Goal: Communication & Community: Answer question/provide support

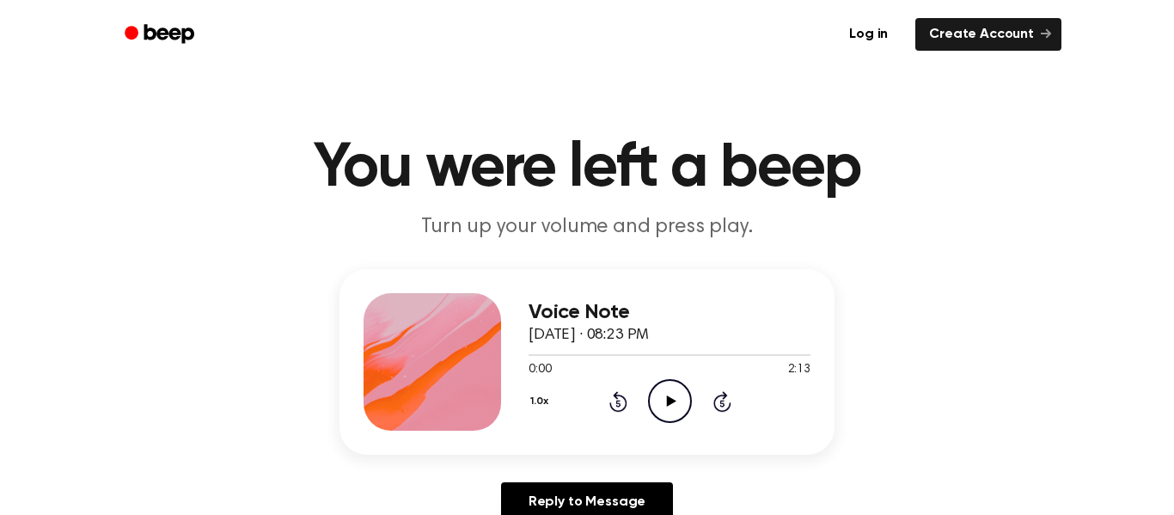
click at [668, 400] on icon at bounding box center [670, 400] width 9 height 11
click at [670, 399] on icon "Pause Audio" at bounding box center [670, 401] width 44 height 44
click at [670, 399] on icon at bounding box center [670, 400] width 9 height 11
click at [670, 399] on icon "Pause Audio" at bounding box center [670, 401] width 44 height 44
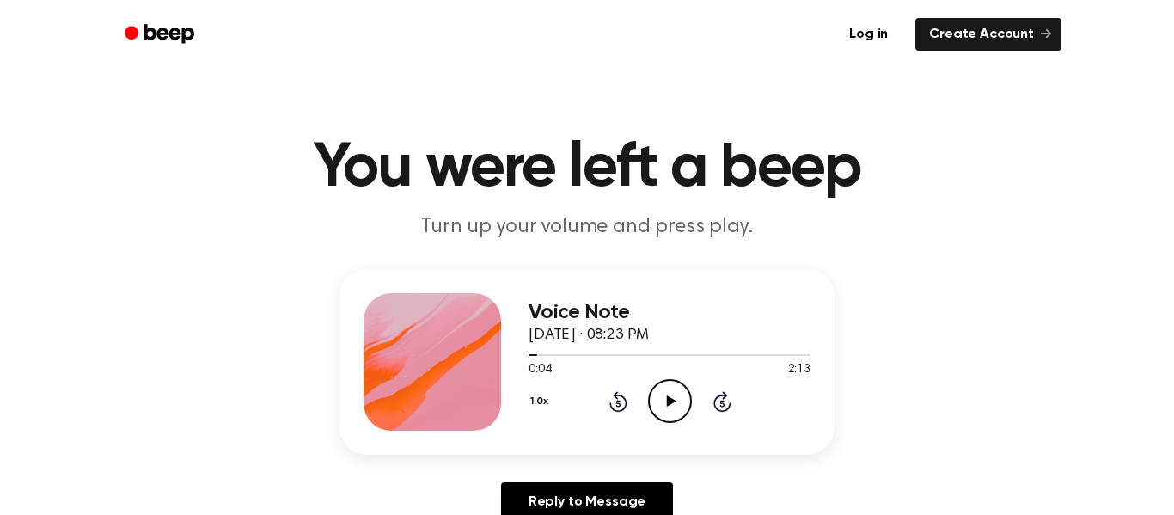
click at [659, 403] on icon "Play Audio" at bounding box center [670, 401] width 44 height 44
click at [661, 406] on icon "Pause Audio" at bounding box center [670, 401] width 44 height 44
click at [661, 406] on icon "Play Audio" at bounding box center [670, 401] width 44 height 44
click at [678, 404] on icon "Pause Audio" at bounding box center [670, 401] width 44 height 44
click at [620, 401] on icon "Rewind 5 seconds" at bounding box center [618, 401] width 19 height 22
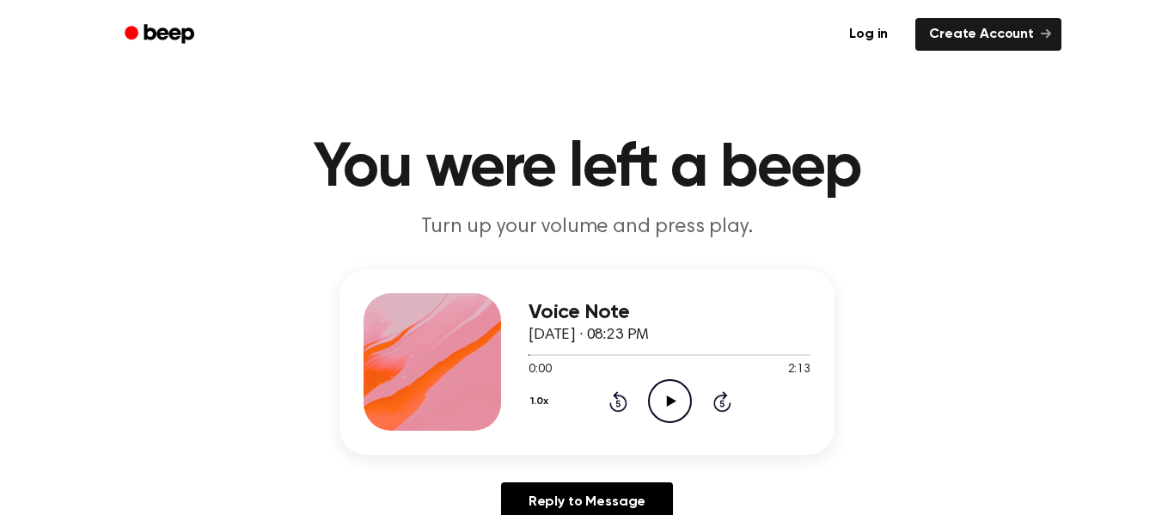
click at [565, 423] on div "1.0x Rewind 5 seconds Play Audio Skip 5 seconds" at bounding box center [670, 401] width 282 height 44
click at [609, 500] on link "Reply to Message" at bounding box center [587, 502] width 172 height 40
click at [741, 483] on div "Reply to Message" at bounding box center [587, 508] width 495 height 53
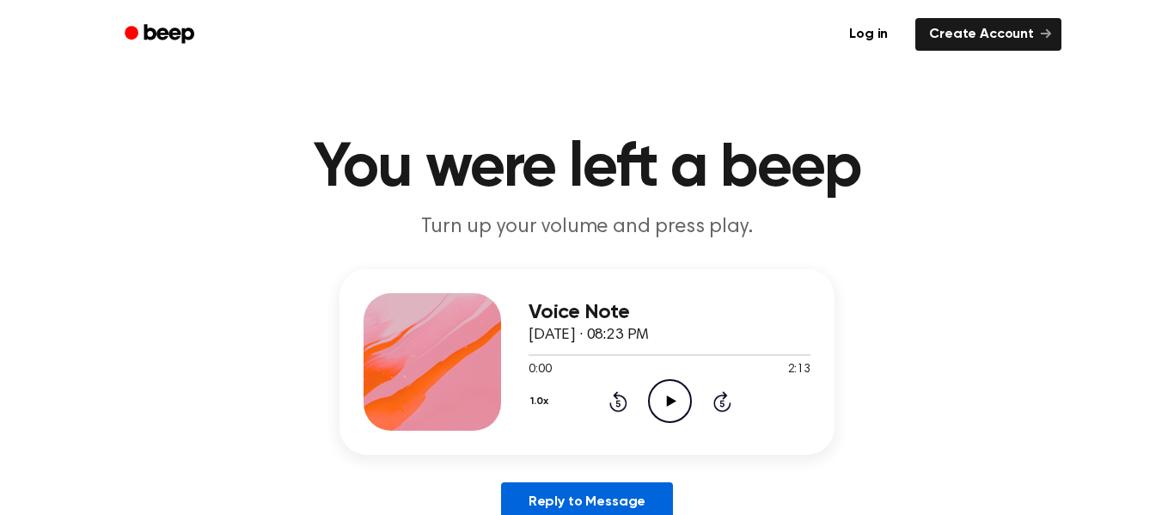
click at [597, 498] on link "Reply to Message" at bounding box center [587, 502] width 172 height 40
click at [576, 495] on link "Reply to Message" at bounding box center [587, 502] width 172 height 40
click at [642, 482] on link "Reply to Message" at bounding box center [587, 502] width 172 height 40
click at [609, 501] on link "Reply to Message" at bounding box center [587, 502] width 172 height 40
click at [664, 395] on icon "Play Audio" at bounding box center [670, 401] width 44 height 44
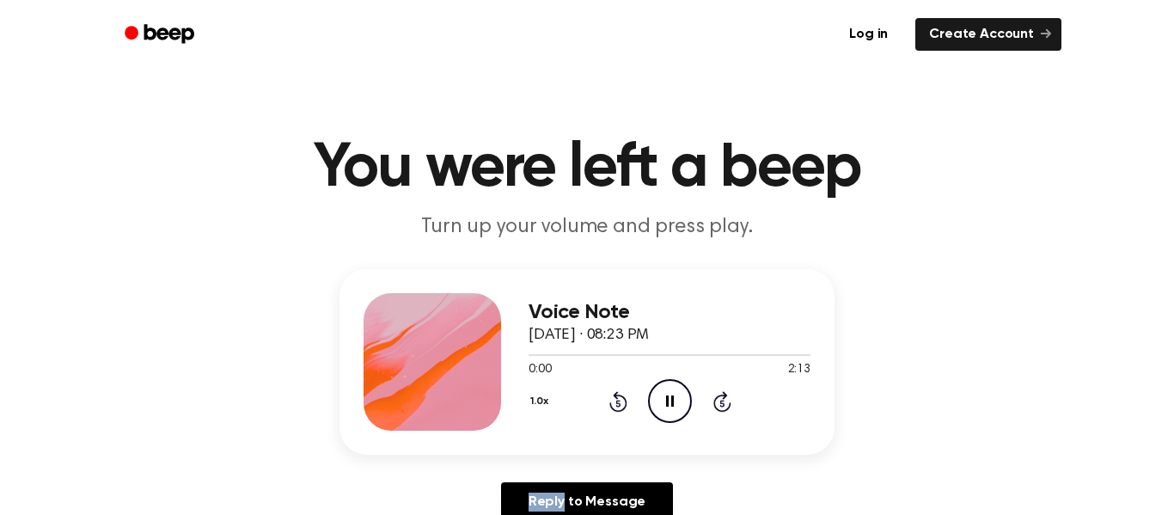
click at [664, 395] on icon "Pause Audio" at bounding box center [670, 401] width 44 height 44
click at [685, 394] on icon "Play Audio" at bounding box center [670, 401] width 44 height 44
